Goal: Find contact information: Find contact information

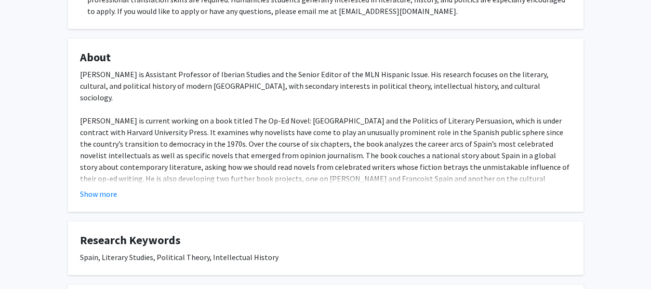
scroll to position [274, 0]
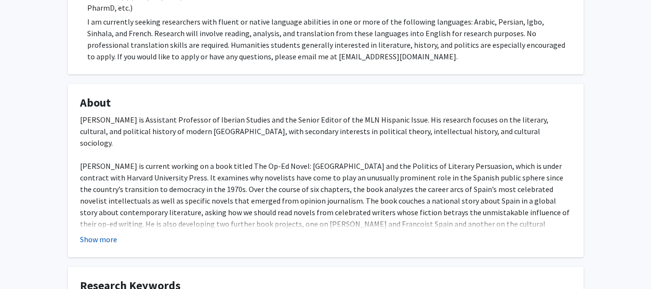
click at [105, 238] on button "Show more" at bounding box center [98, 239] width 37 height 12
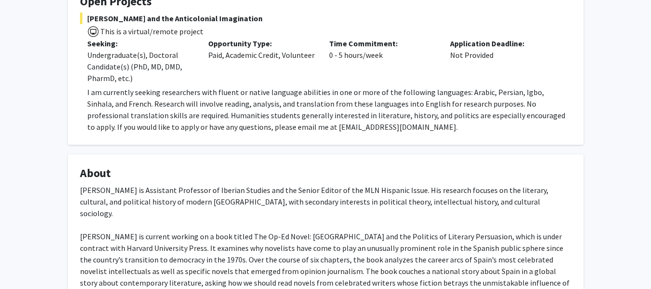
scroll to position [202, 0]
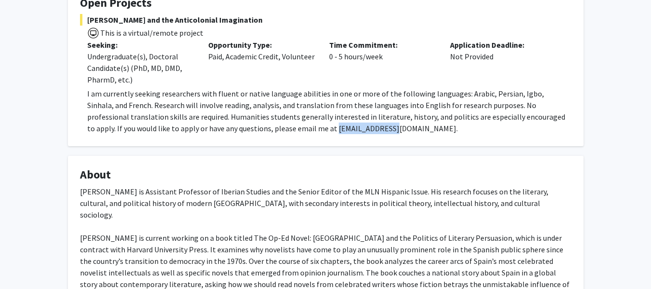
drag, startPoint x: 242, startPoint y: 129, endPoint x: 298, endPoint y: 128, distance: 55.4
click at [298, 128] on p "I am currently seeking researchers with fluent or native language abilities in …" at bounding box center [329, 111] width 484 height 46
copy p "becquer@jhu.edu"
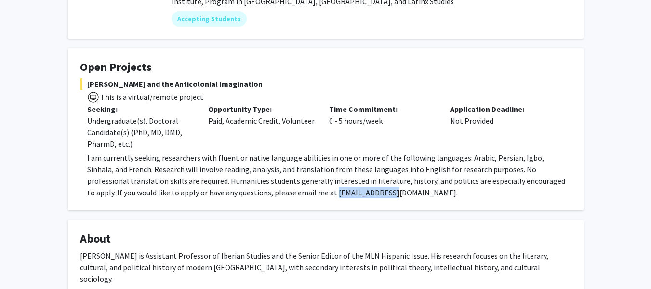
scroll to position [138, 0]
drag, startPoint x: 275, startPoint y: 86, endPoint x: 85, endPoint y: 85, distance: 189.9
click at [85, 85] on span "[PERSON_NAME] and the Anticolonial Imagination" at bounding box center [326, 85] width 492 height 12
copy span "[PERSON_NAME] and the Anticolonial Imagination"
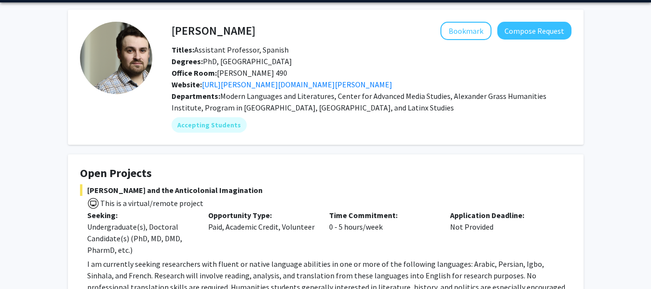
scroll to position [28, 0]
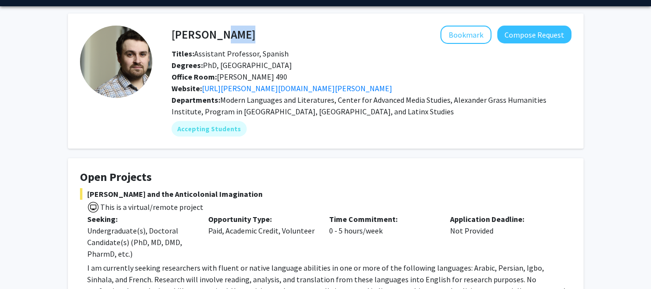
drag, startPoint x: 249, startPoint y: 11, endPoint x: 215, endPoint y: 35, distance: 41.9
click at [215, 35] on div "Becquer Seguin Bookmark Compose Request" at bounding box center [371, 35] width 415 height 18
copy h4 "Seguin"
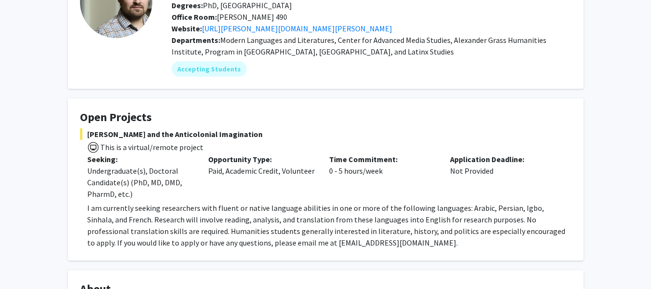
scroll to position [88, 0]
drag, startPoint x: 274, startPoint y: 135, endPoint x: 81, endPoint y: 136, distance: 192.8
click at [81, 136] on span "[PERSON_NAME] and the Anticolonial Imagination" at bounding box center [326, 135] width 492 height 12
copy span "[PERSON_NAME] and the Anticolonial Imagination"
click at [97, 134] on span "[PERSON_NAME] and the Anticolonial Imagination" at bounding box center [326, 135] width 492 height 12
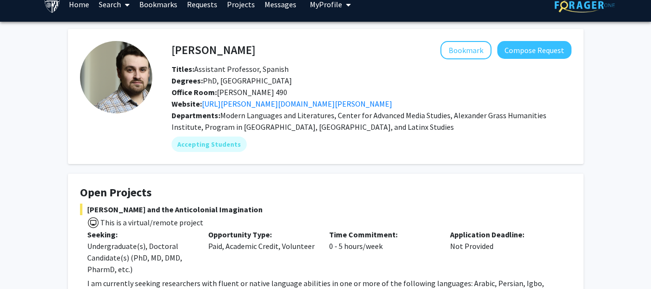
scroll to position [0, 0]
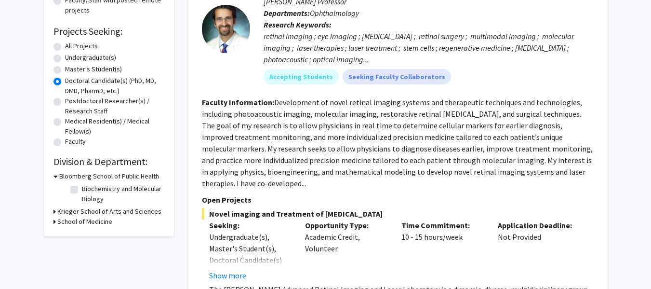
scroll to position [142, 0]
